Goal: Entertainment & Leisure: Browse casually

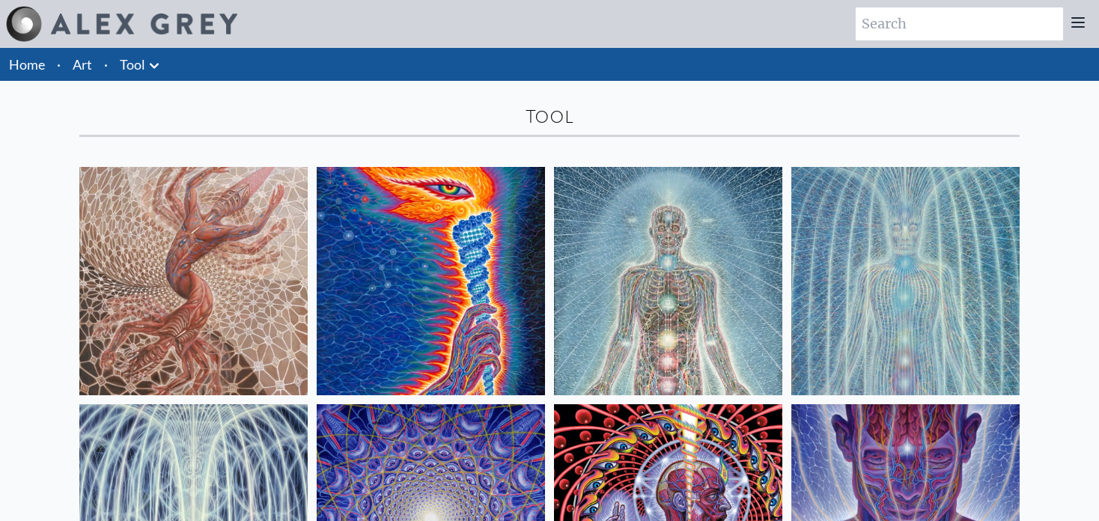
click at [83, 65] on link "Art" at bounding box center [82, 64] width 19 height 21
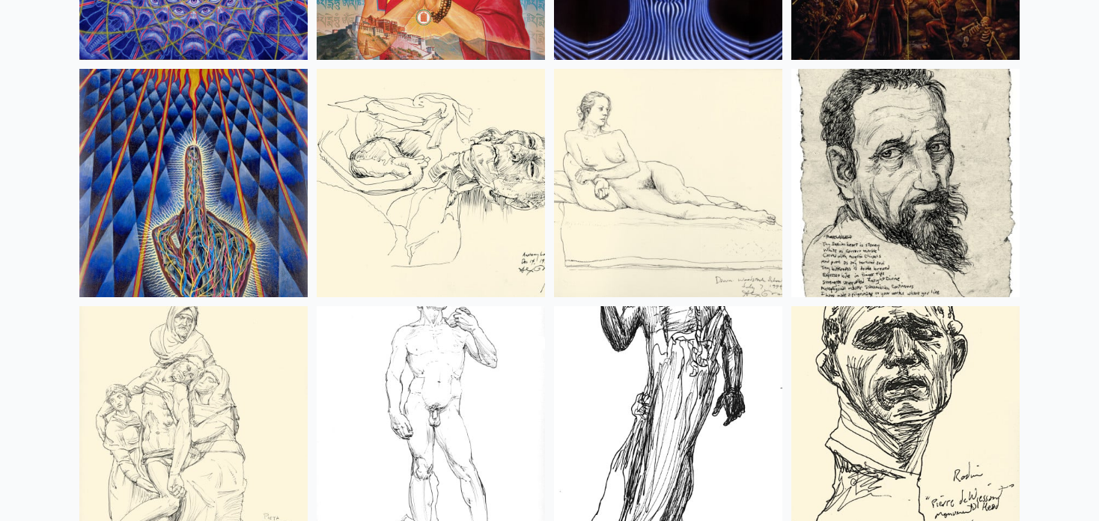
scroll to position [13181, 0]
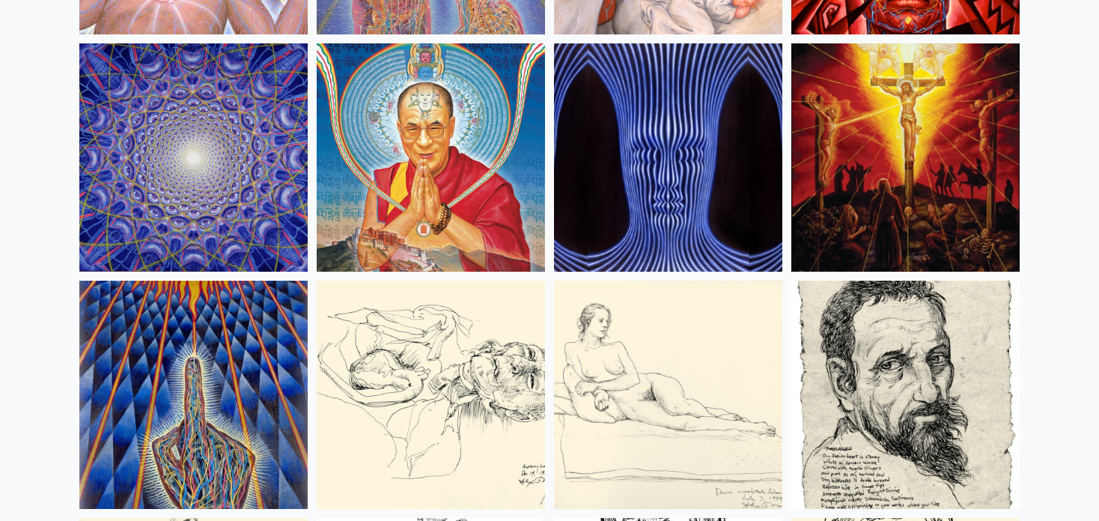
click at [712, 148] on img at bounding box center [668, 157] width 228 height 228
